Goal: Transaction & Acquisition: Download file/media

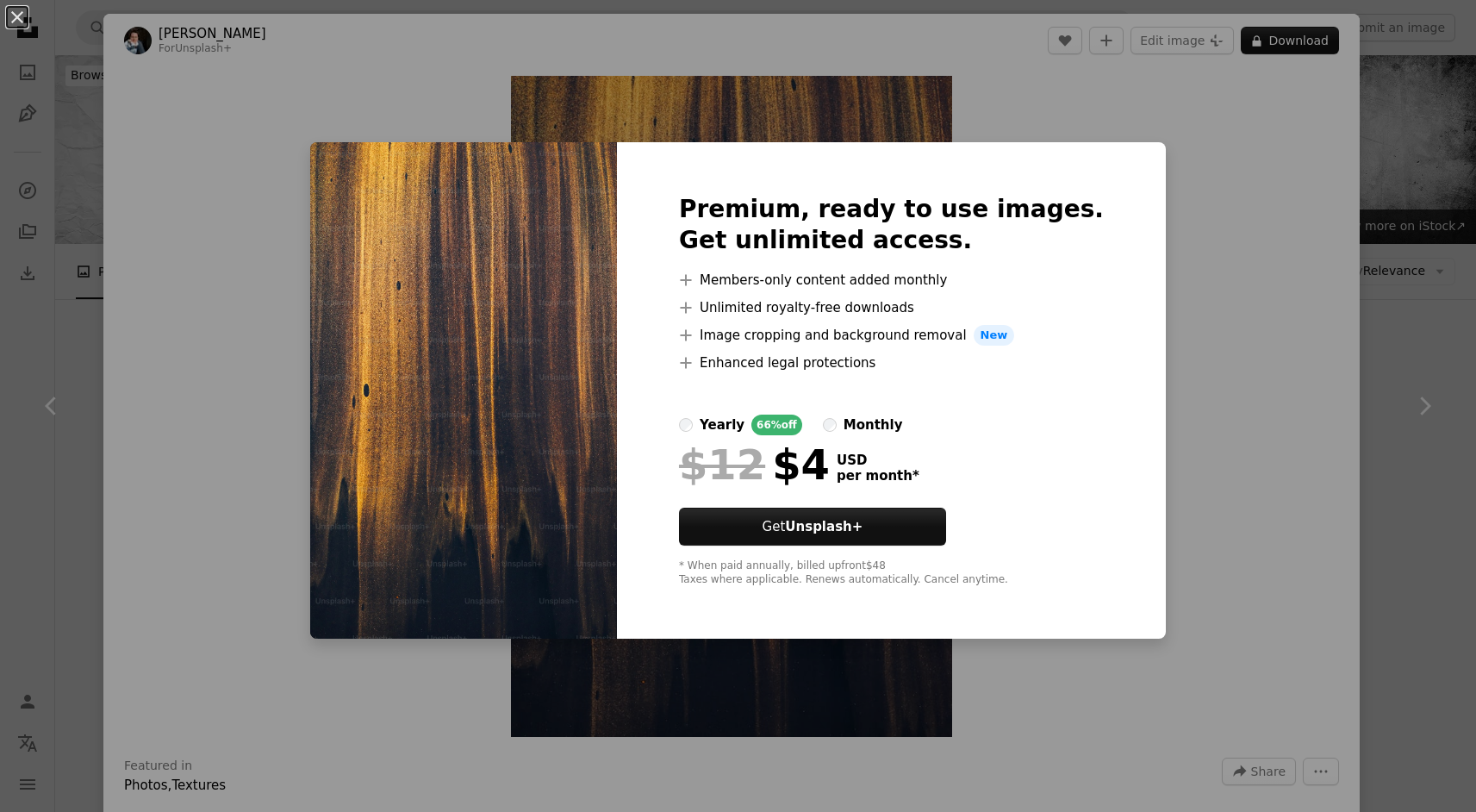
scroll to position [7540, 0]
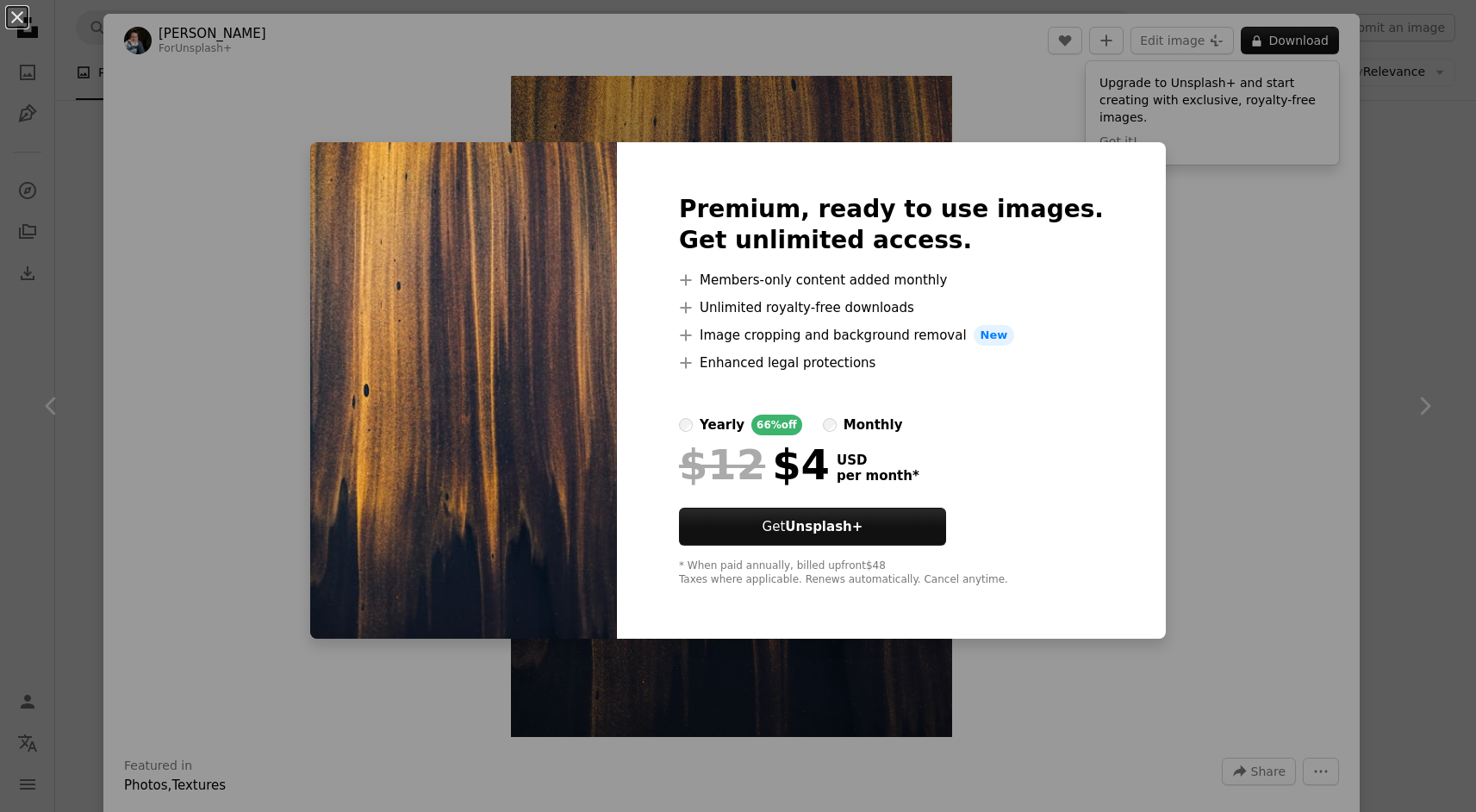
click at [1187, 285] on div "An X shape Premium, ready to use images. Get unlimited access. A plus sign Memb…" at bounding box center [738, 406] width 1476 height 812
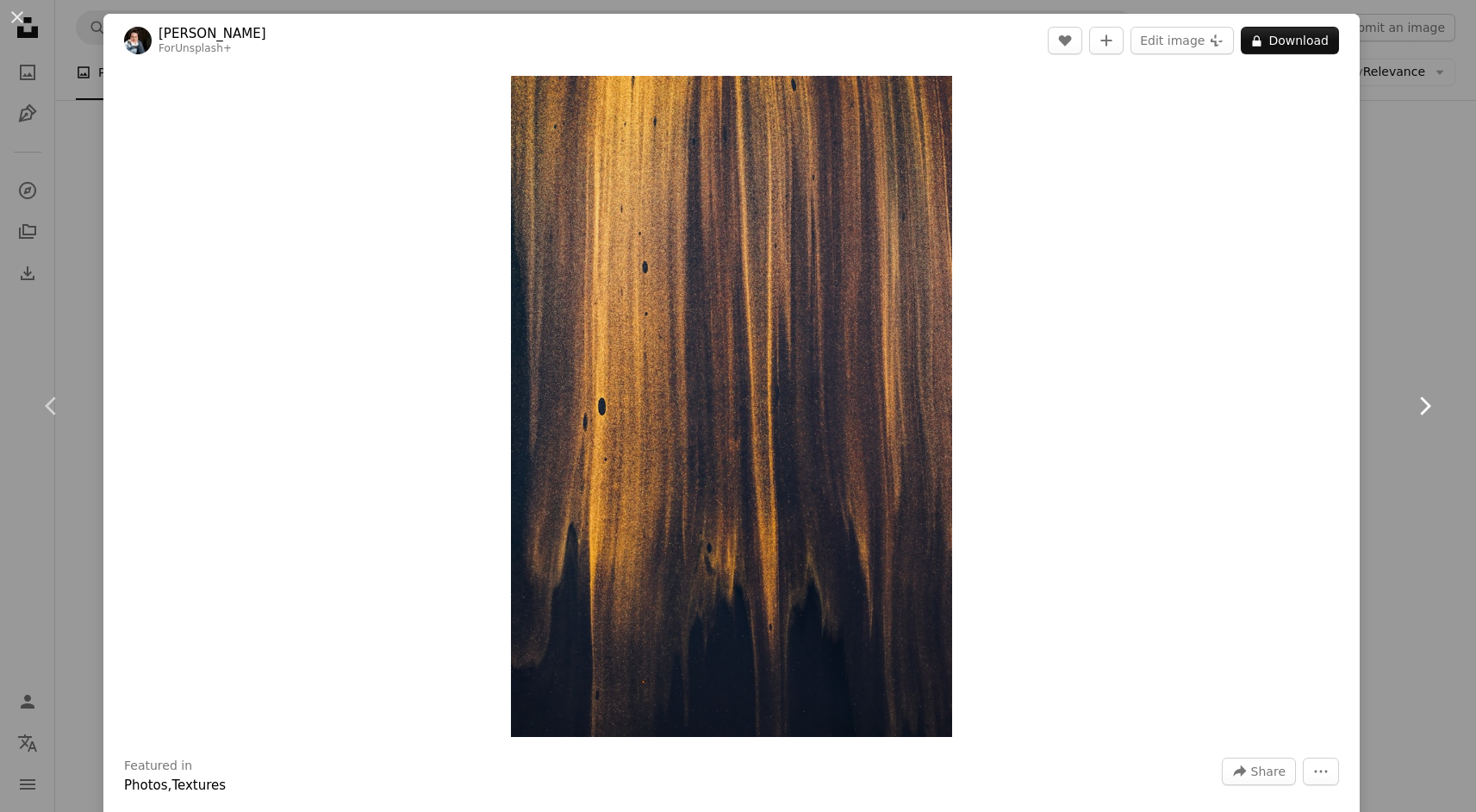
click at [1388, 395] on link "Chevron right" at bounding box center [1424, 405] width 103 height 165
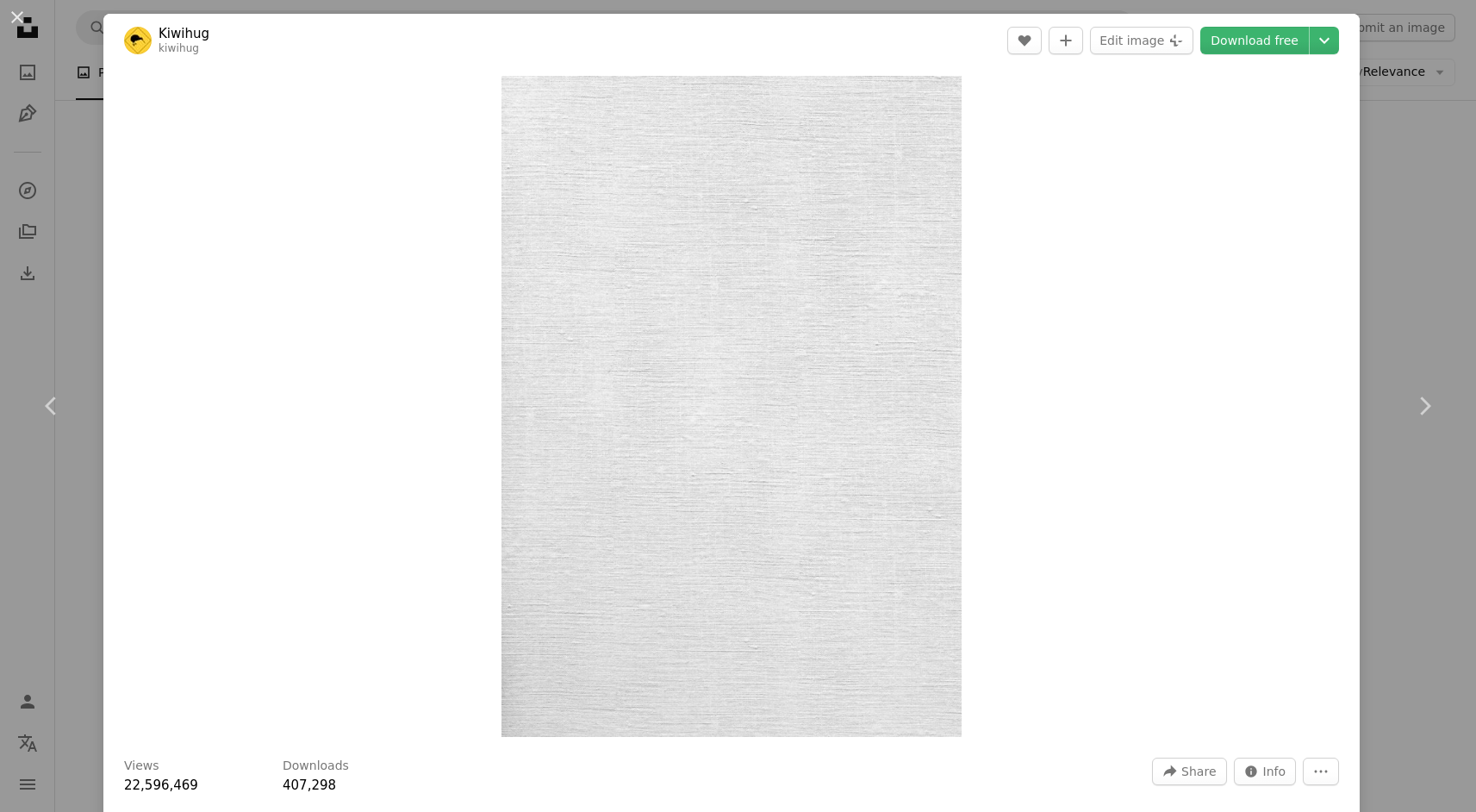
click at [1388, 216] on div "An X shape Chevron left Chevron right Kiwihug kiwihug A heart A plus sign Edit …" at bounding box center [738, 406] width 1476 height 812
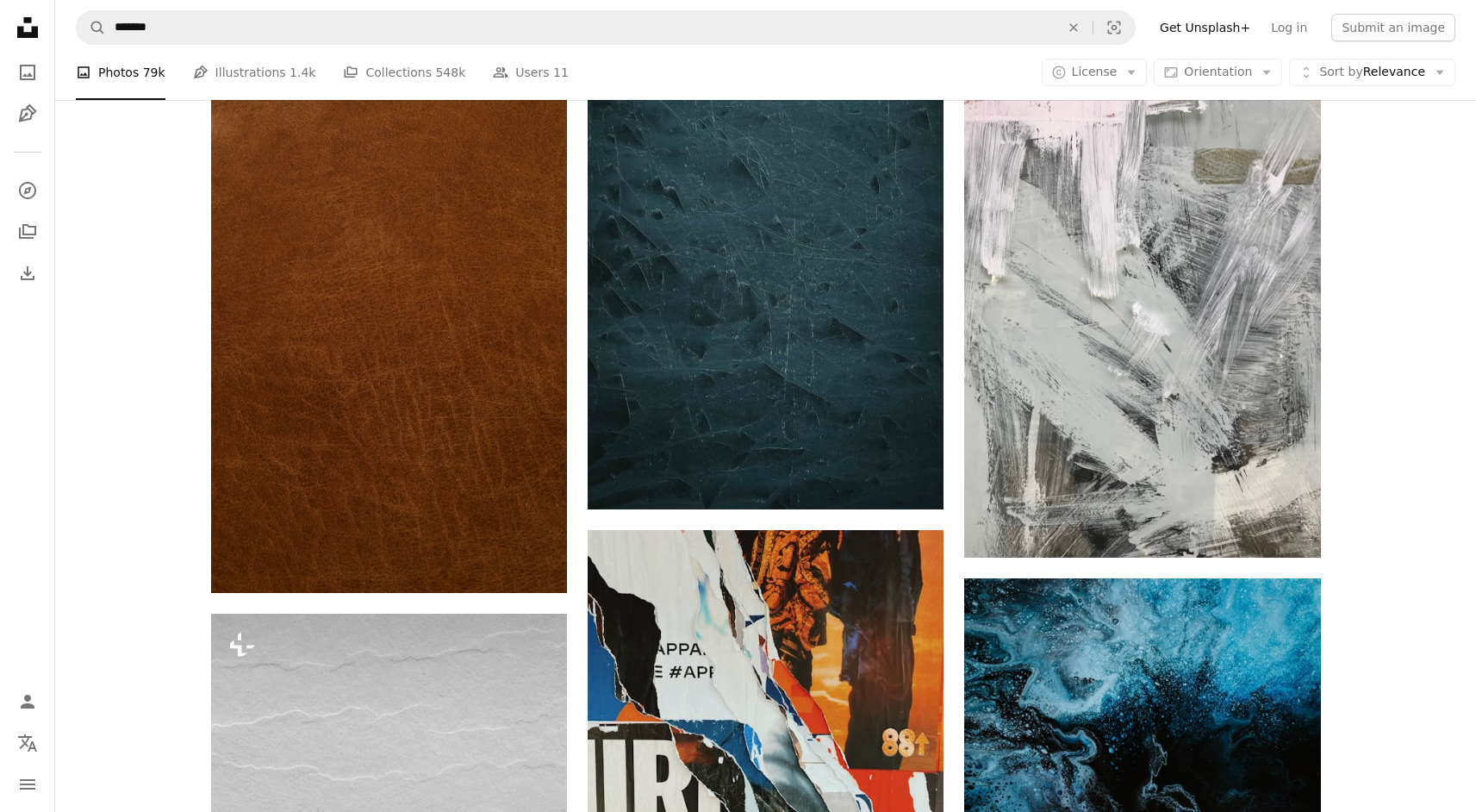
scroll to position [11669, 0]
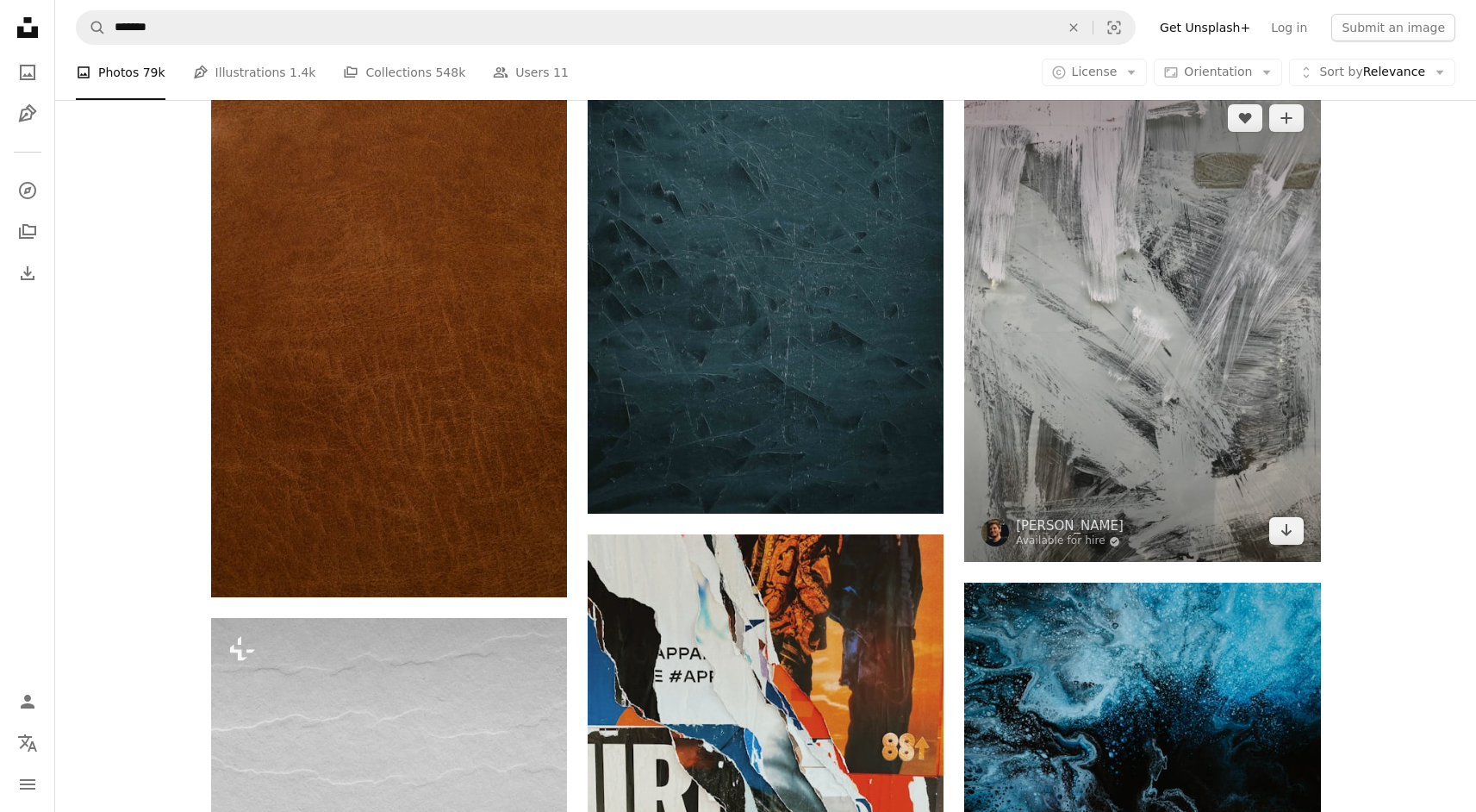
click at [1249, 257] on img at bounding box center [1142, 325] width 356 height 474
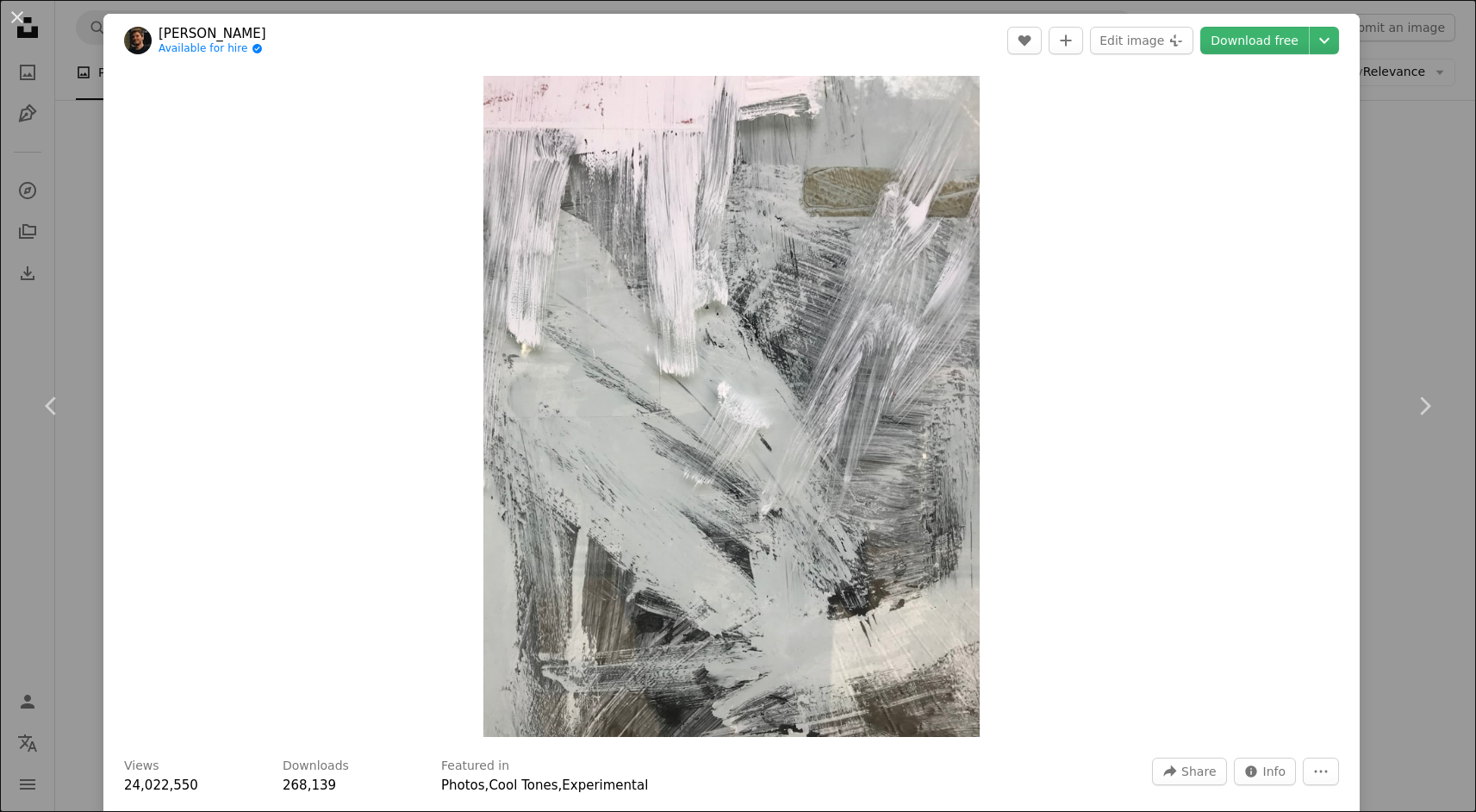
click at [1407, 275] on div "An X shape Chevron left Chevron right [PERSON_NAME] Available for hire A checkm…" at bounding box center [738, 406] width 1476 height 812
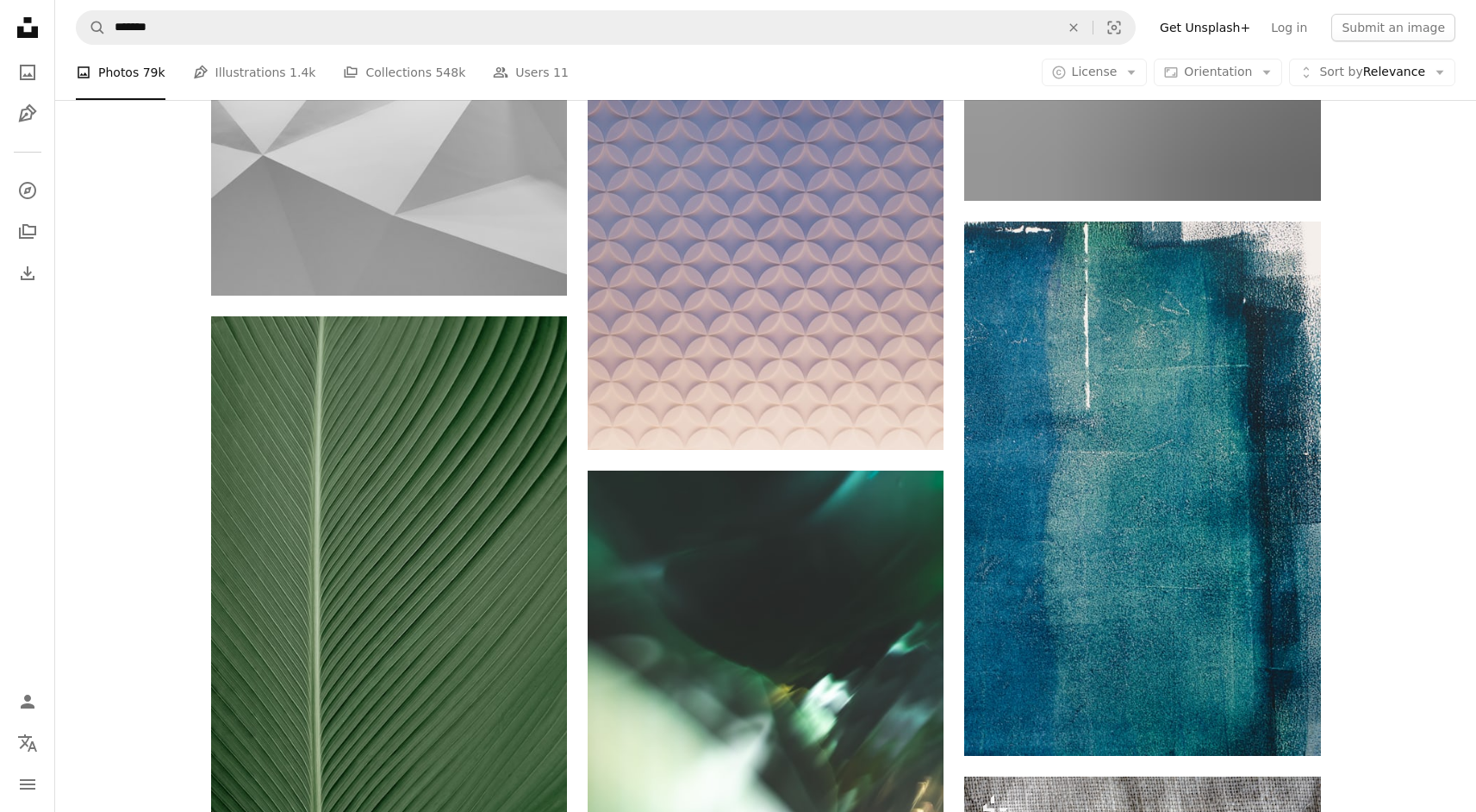
scroll to position [13339, 0]
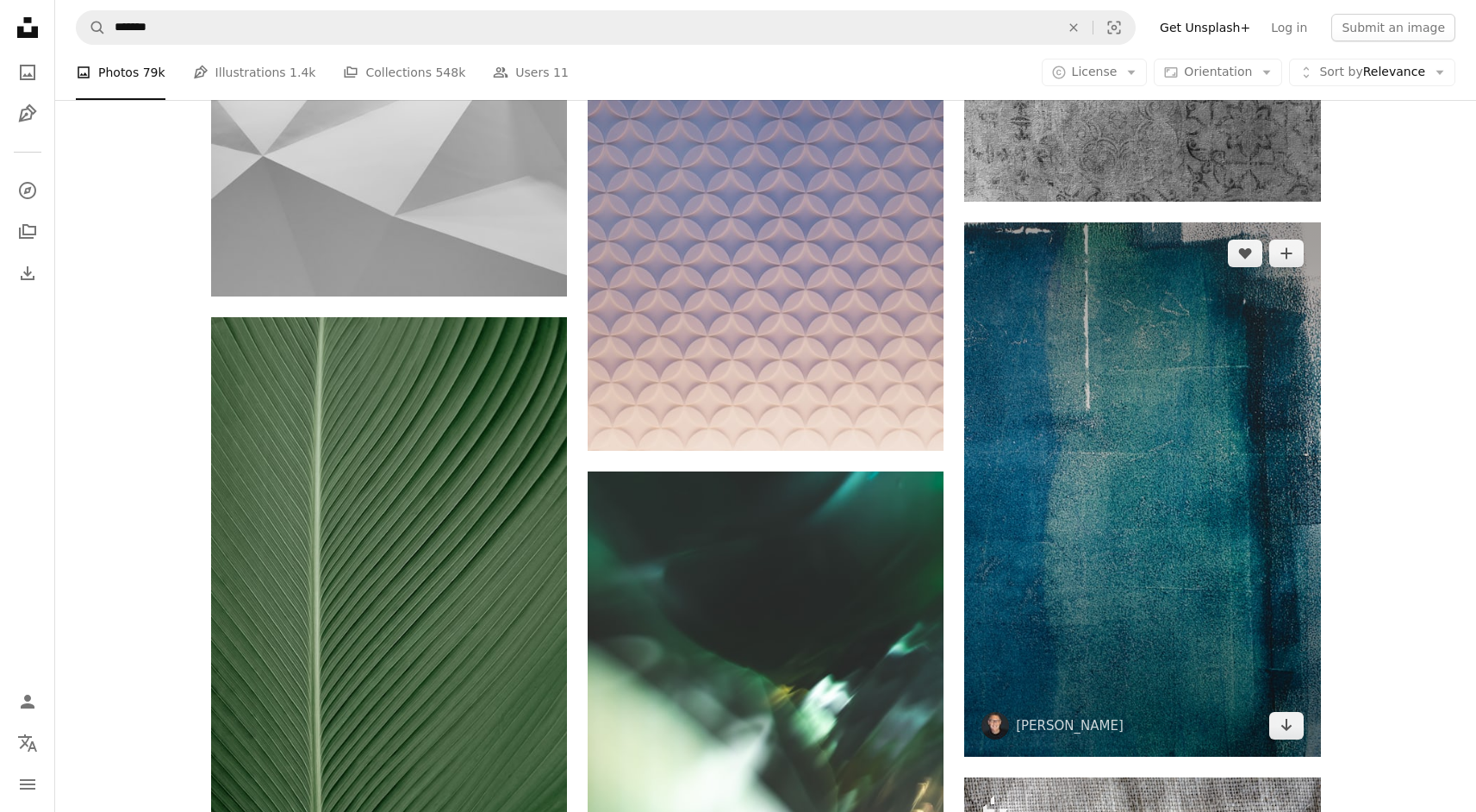
click at [1183, 490] on img at bounding box center [1142, 489] width 356 height 534
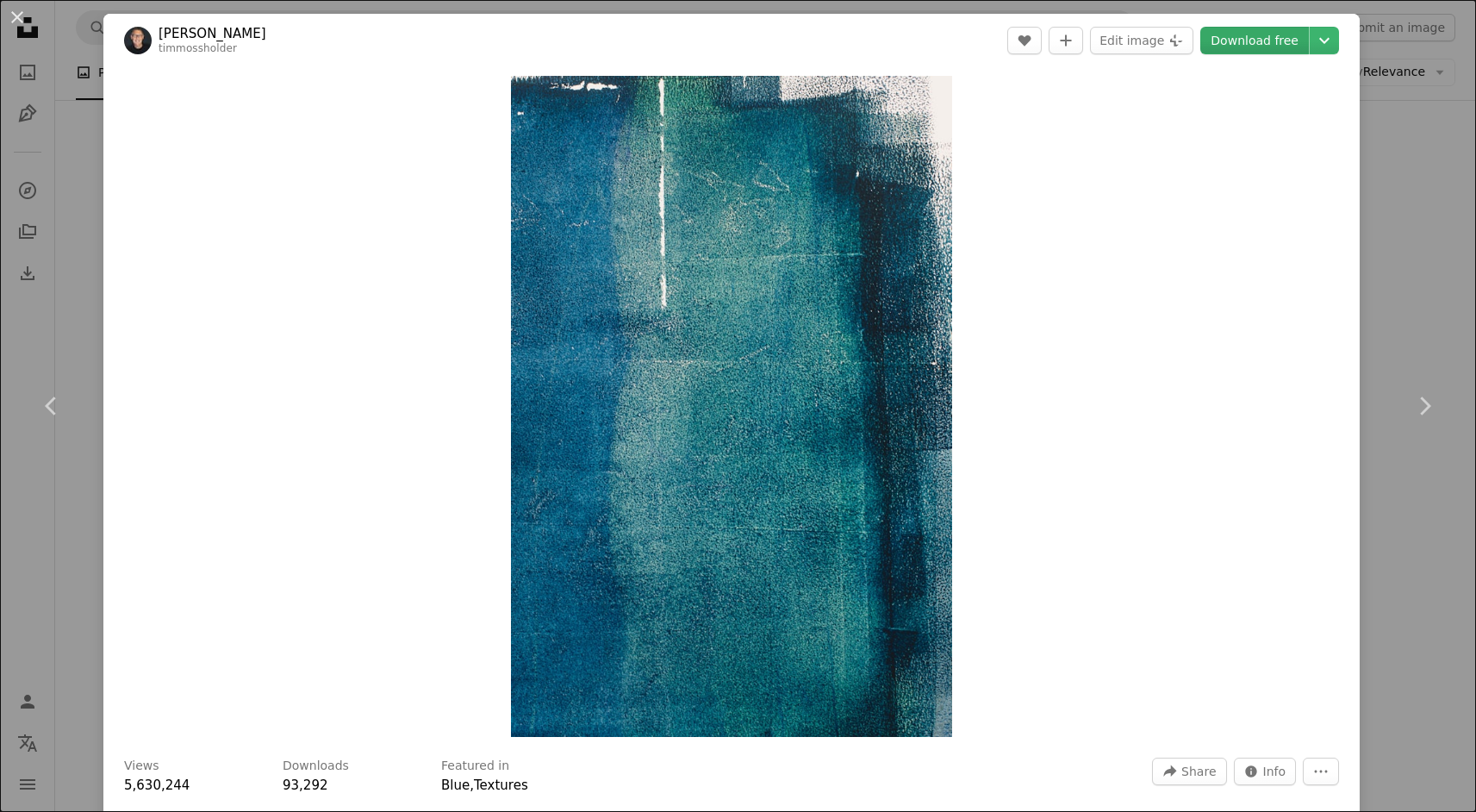
click at [1234, 39] on link "Download free" at bounding box center [1254, 41] width 108 height 28
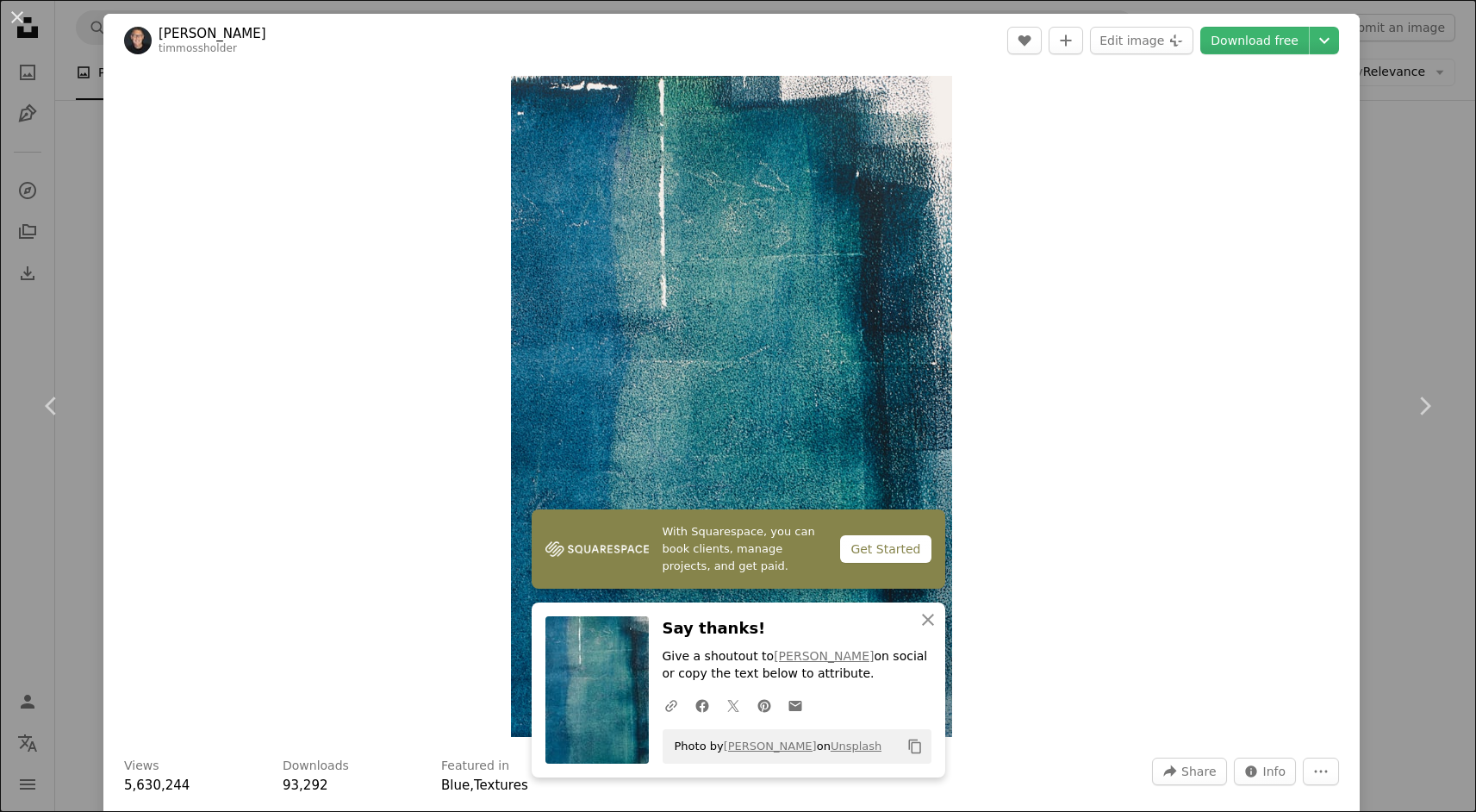
drag, startPoint x: 1397, startPoint y: 280, endPoint x: 1401, endPoint y: 306, distance: 26.3
click at [1399, 279] on div "An X shape Chevron left Chevron right With Squarespace, you can book clients, m…" at bounding box center [738, 406] width 1476 height 812
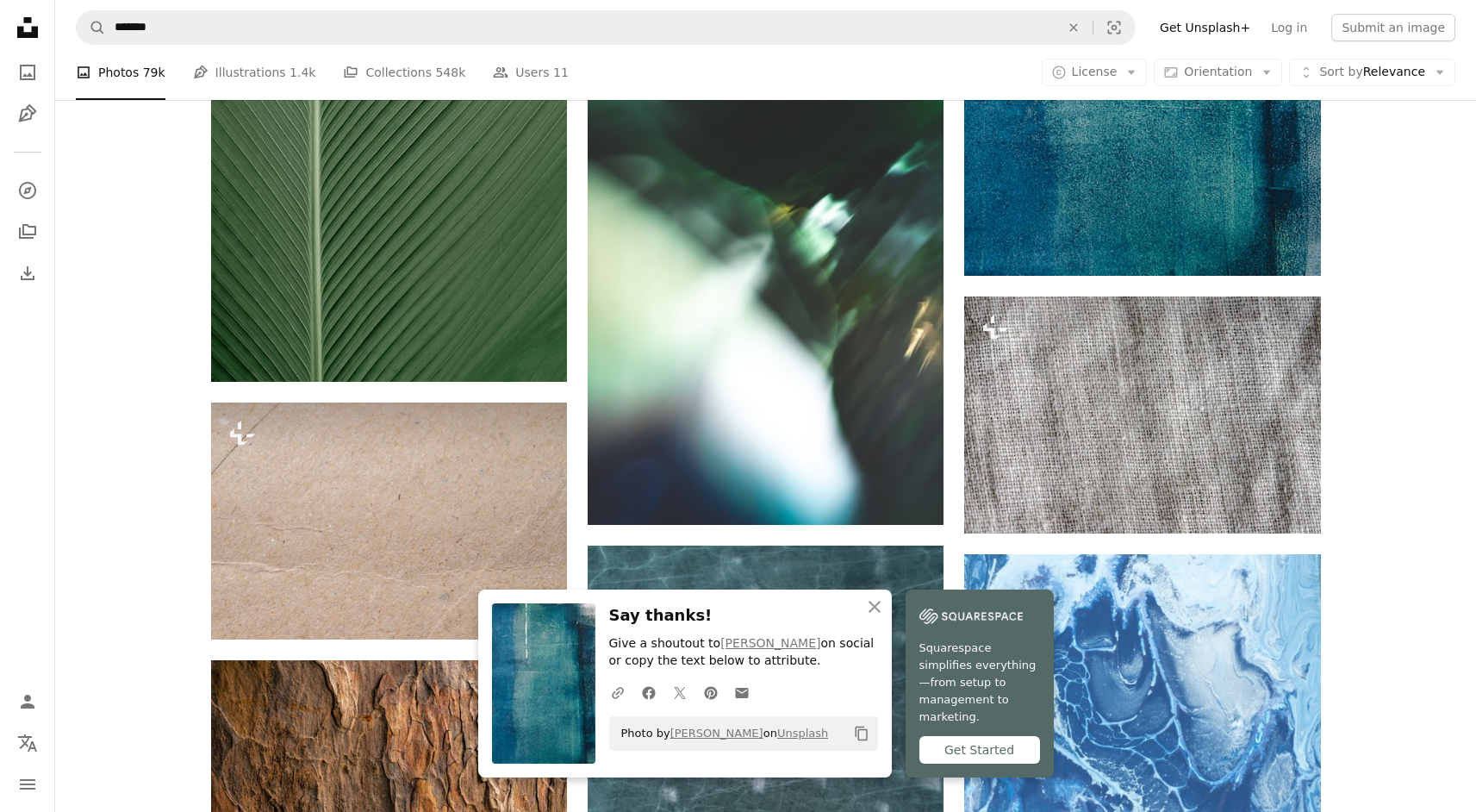
scroll to position [13828, 0]
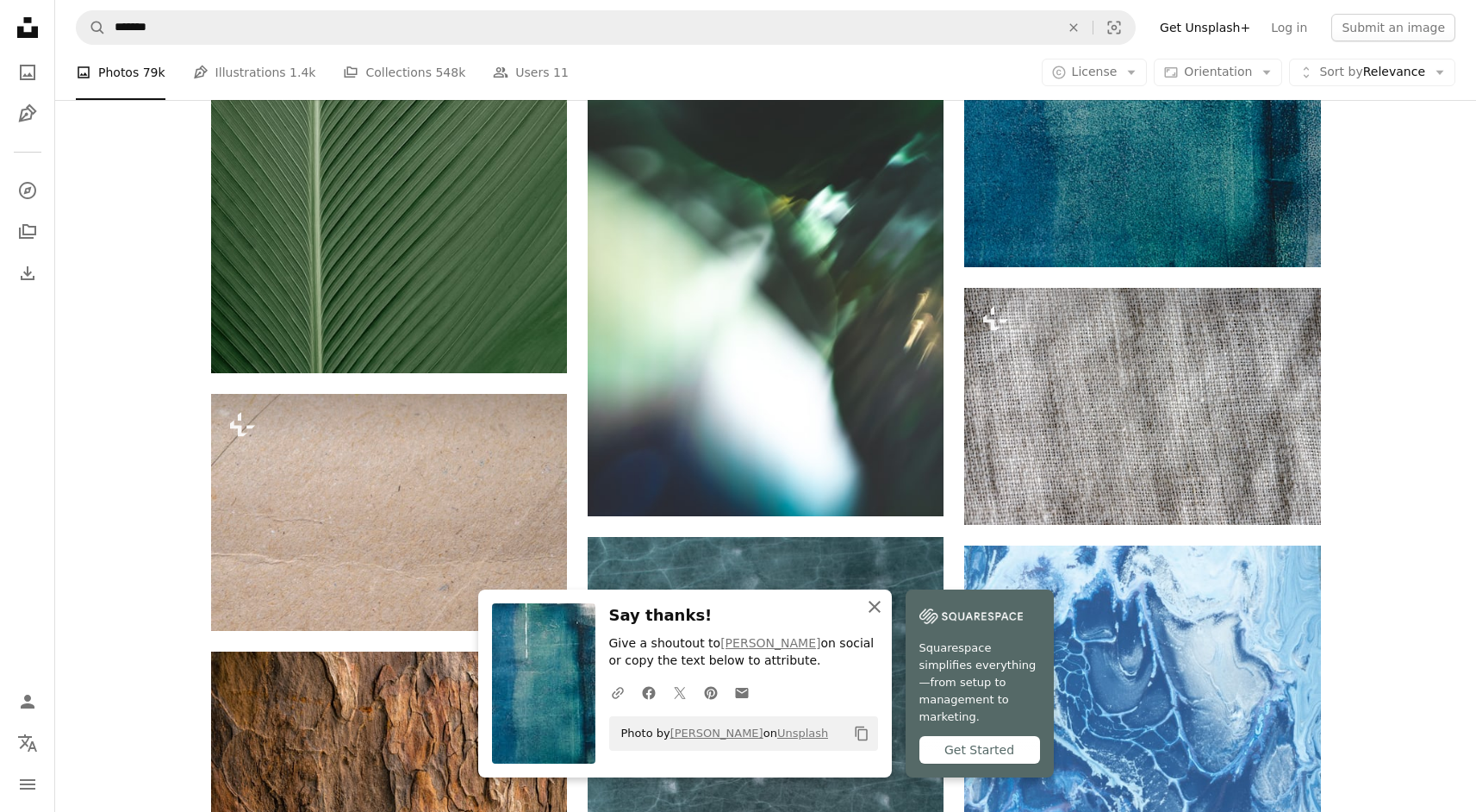
click at [873, 617] on icon "An X shape" at bounding box center [874, 607] width 21 height 21
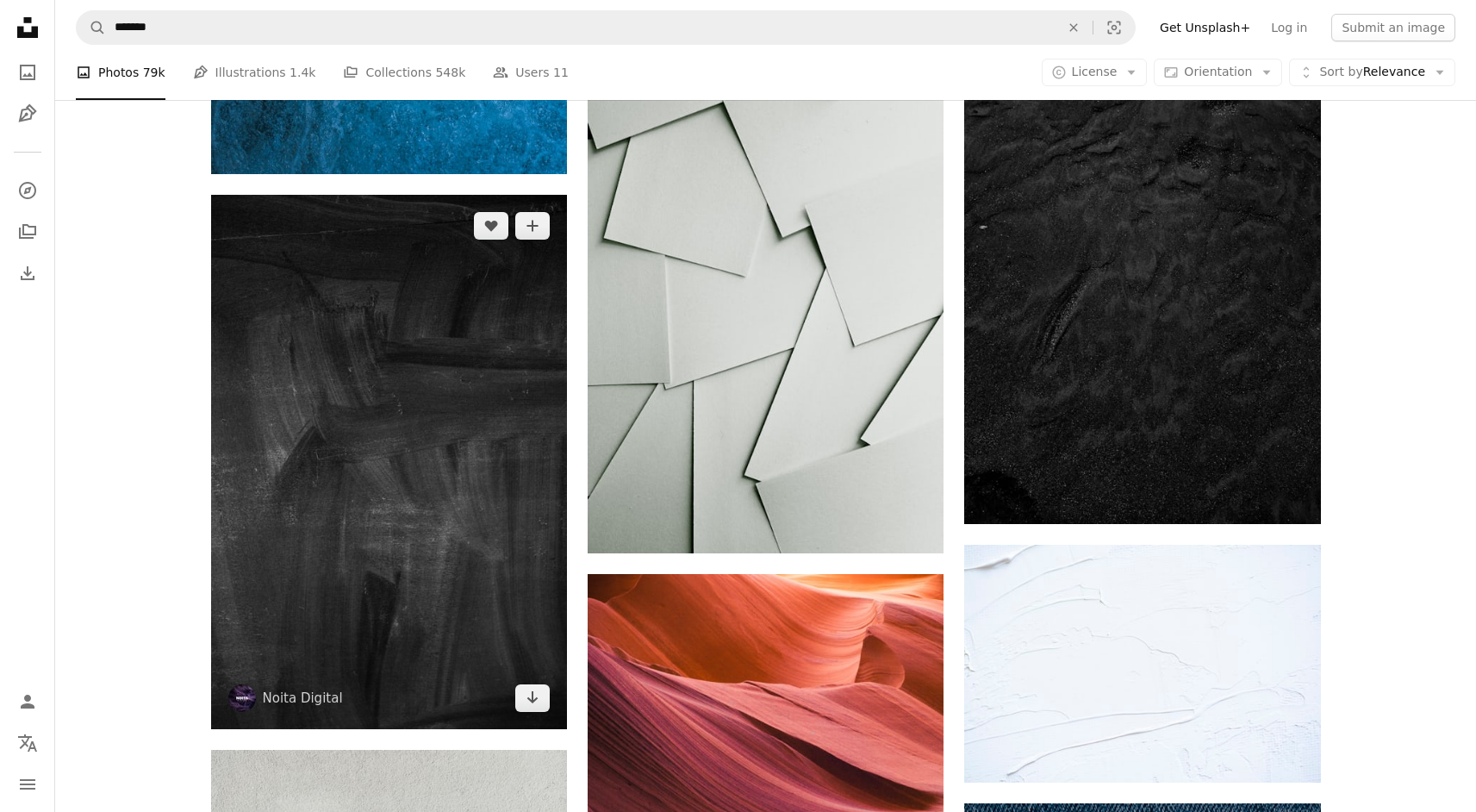
scroll to position [16139, 0]
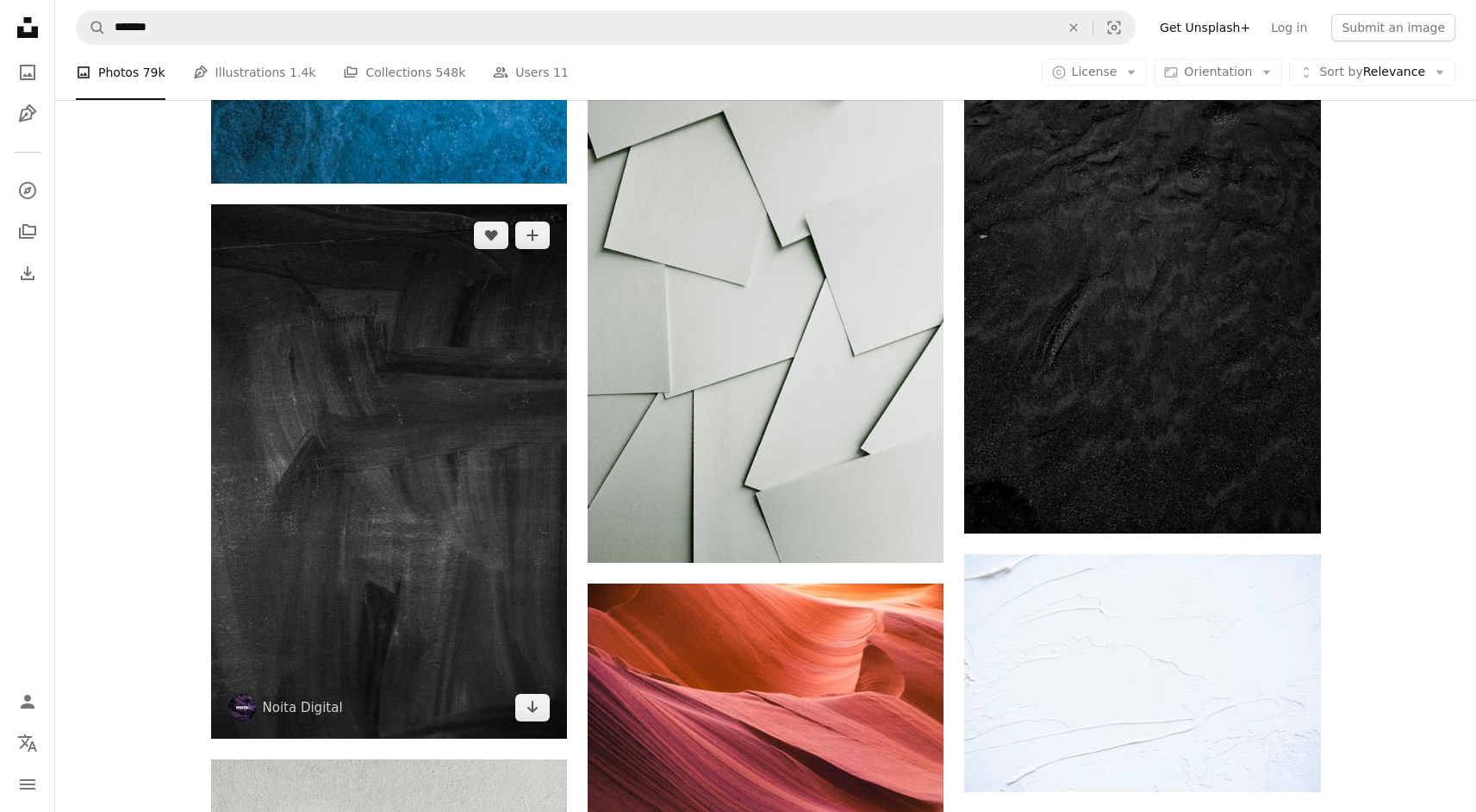
click at [426, 426] on img at bounding box center [389, 471] width 356 height 534
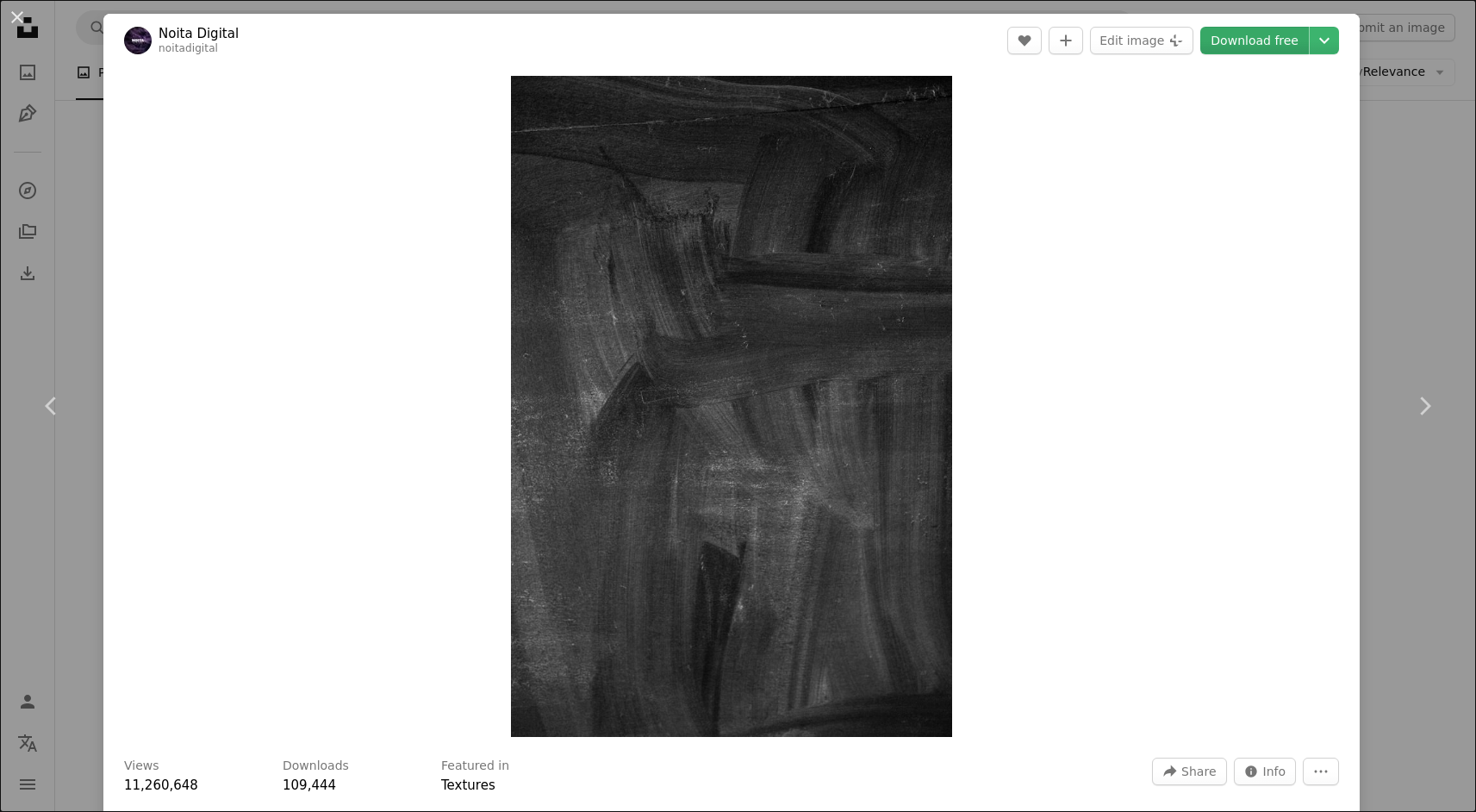
click at [1239, 39] on link "Download free" at bounding box center [1254, 41] width 108 height 28
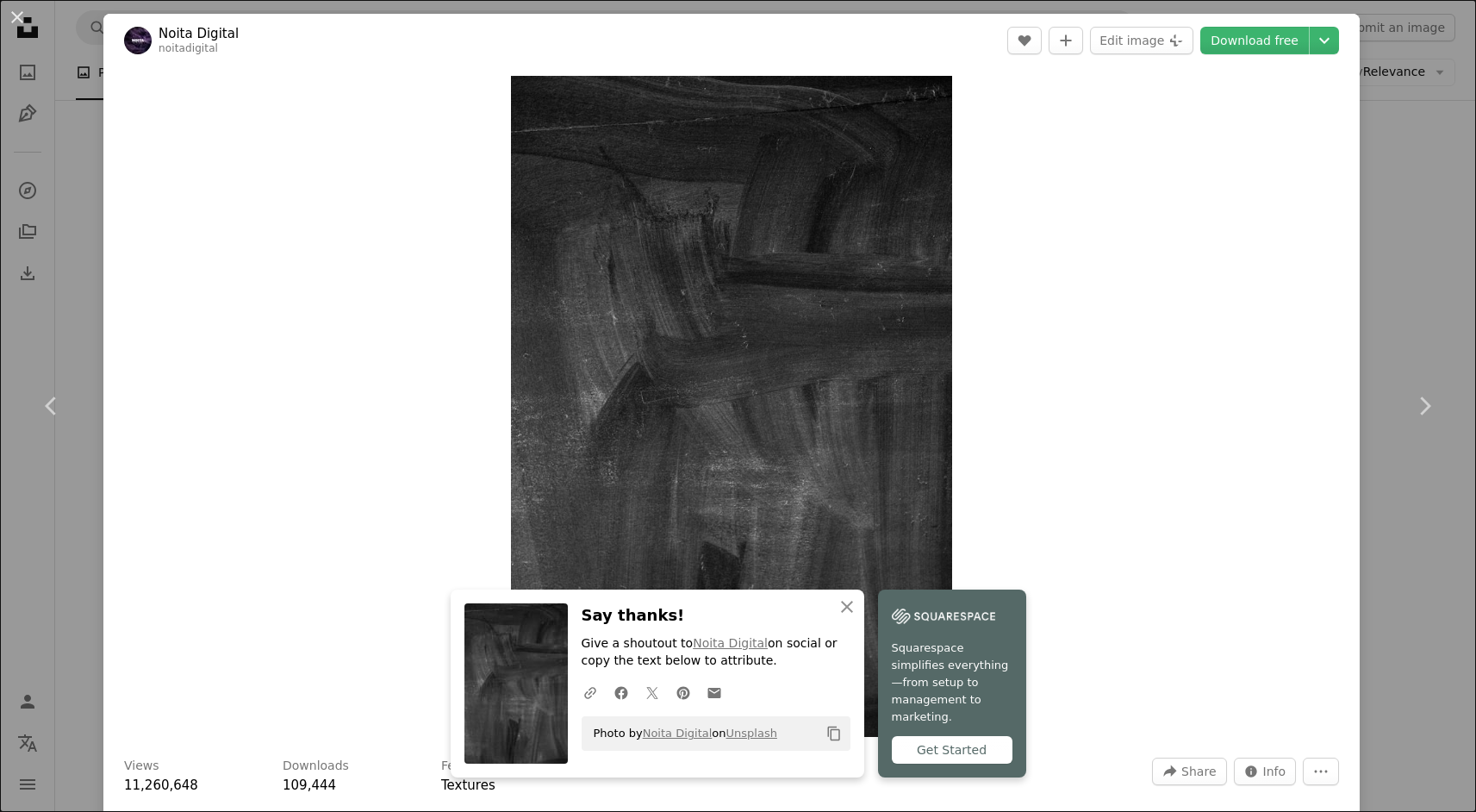
click at [1390, 583] on div "An X shape Chevron left Chevron right An X shape Close Say thanks! Give a shout…" at bounding box center [738, 406] width 1476 height 812
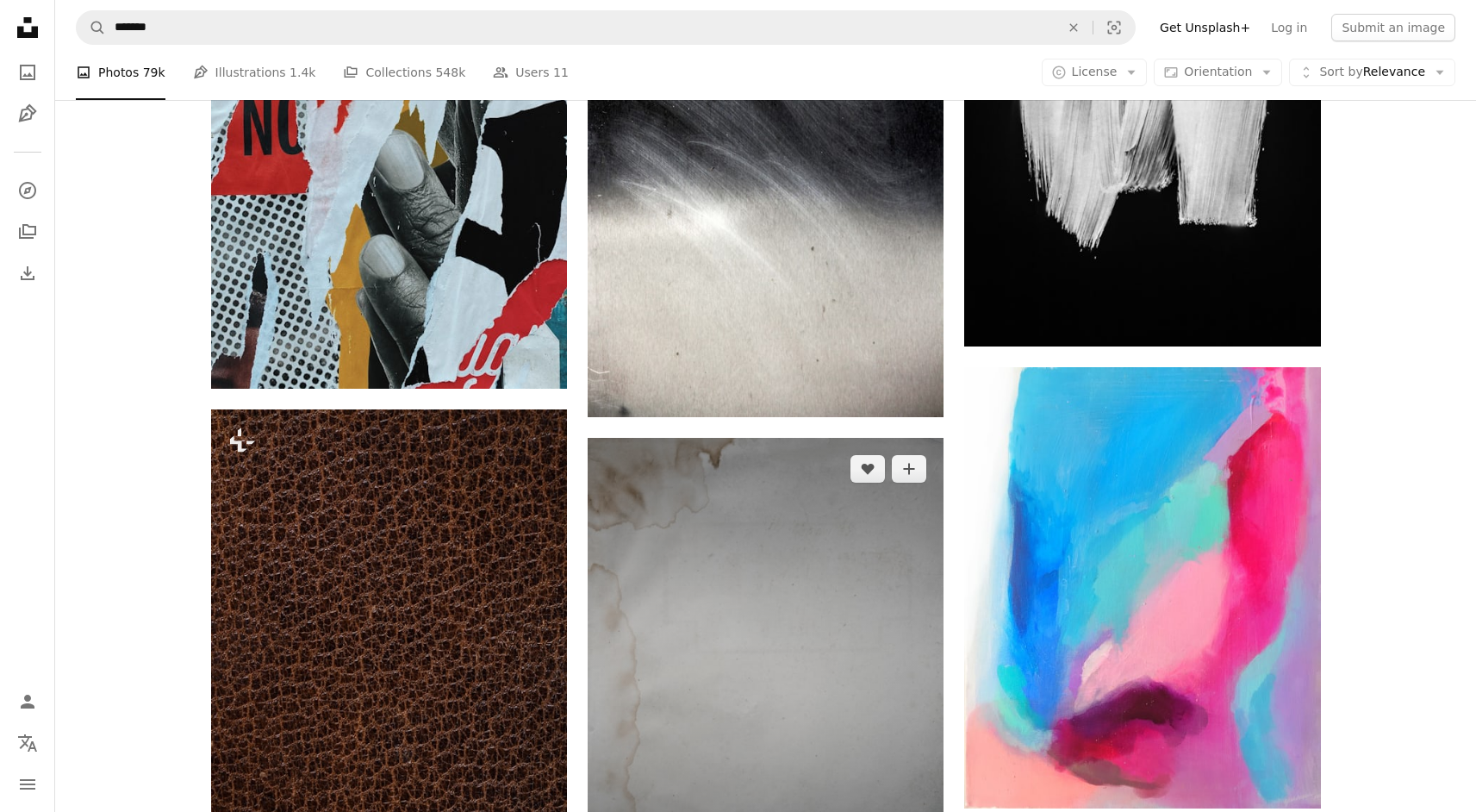
scroll to position [23366, 0]
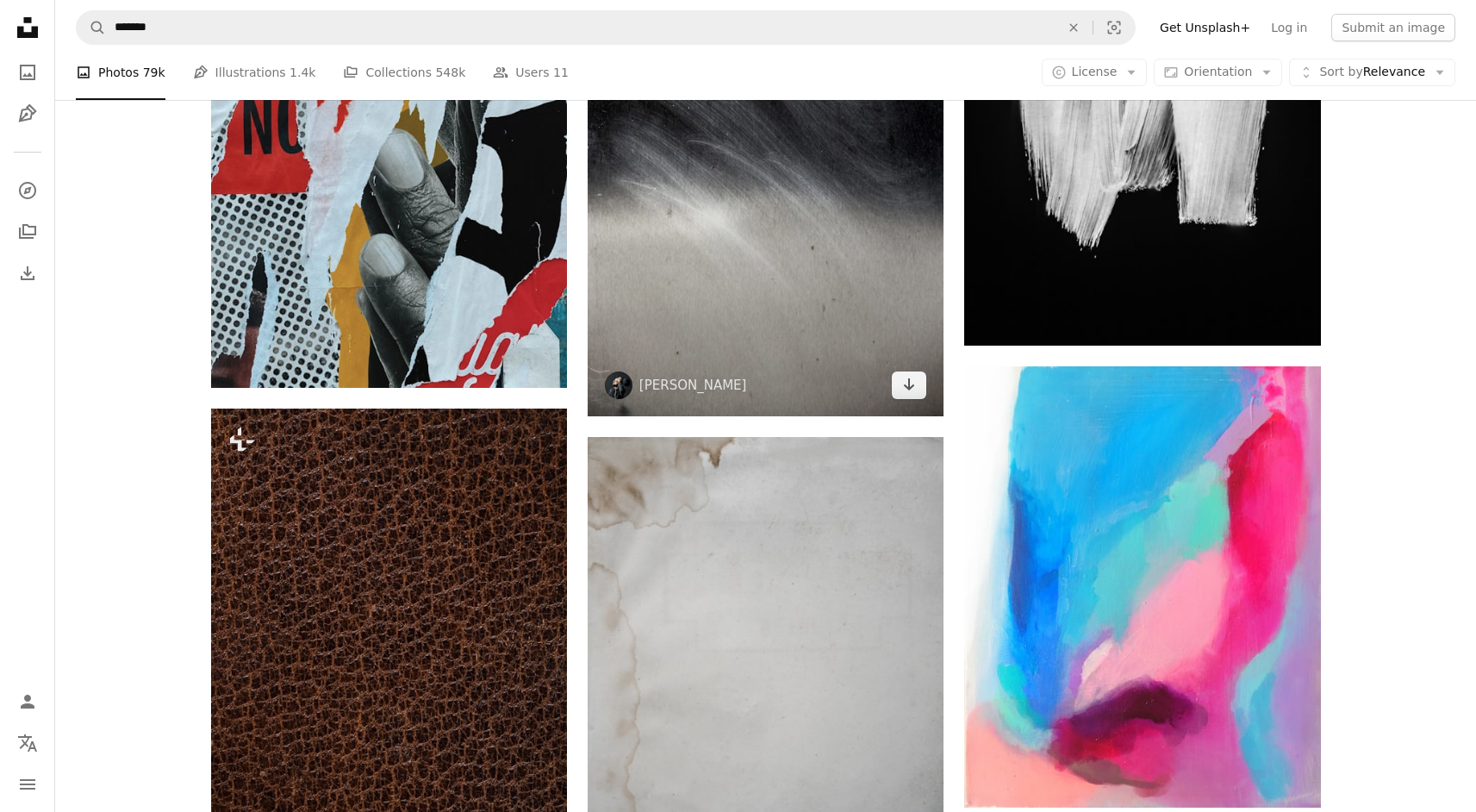
click at [750, 298] on img at bounding box center [765, 149] width 356 height 534
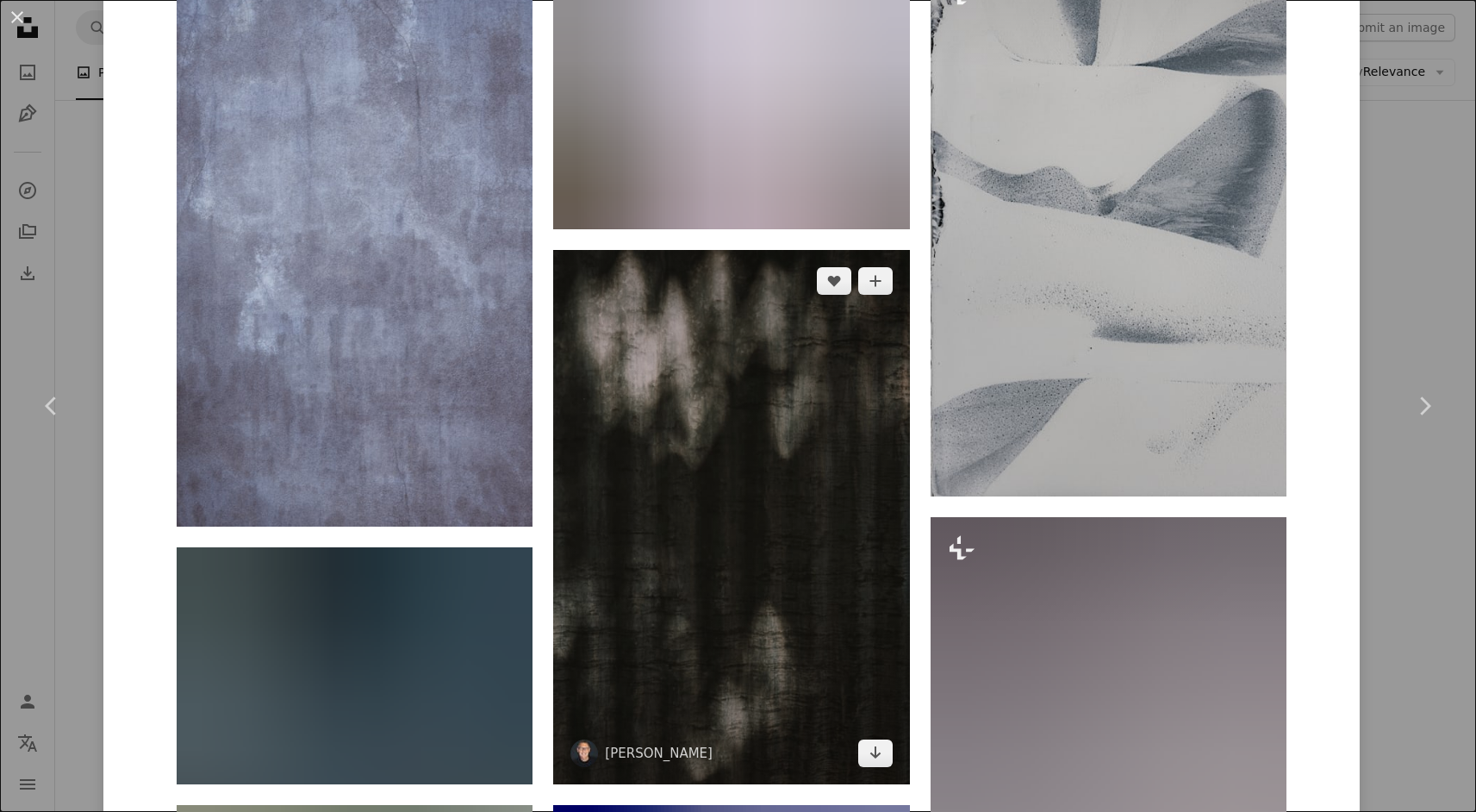
scroll to position [1684, 0]
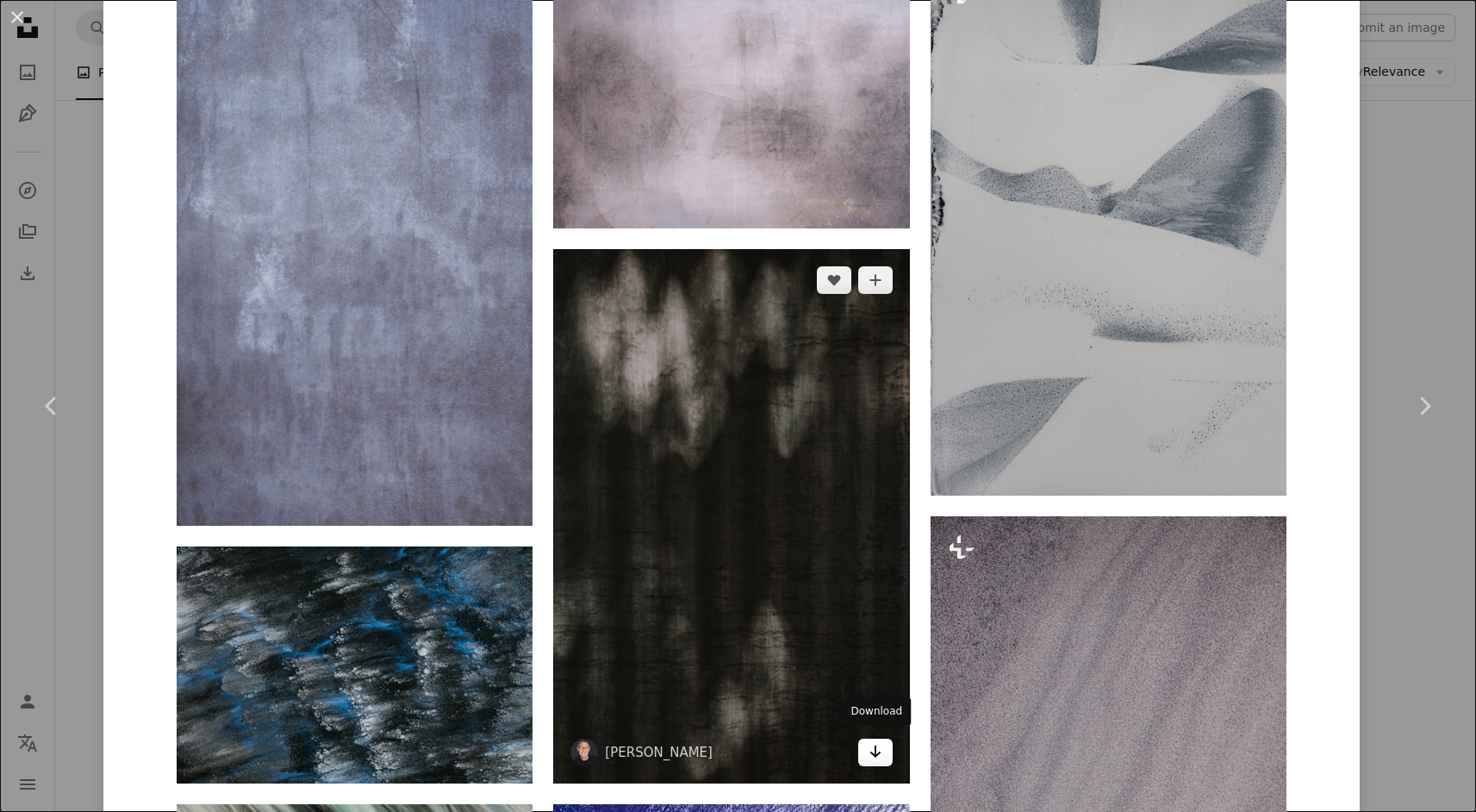
click at [874, 747] on icon "Download" at bounding box center [874, 751] width 11 height 12
